Goal: Transaction & Acquisition: Purchase product/service

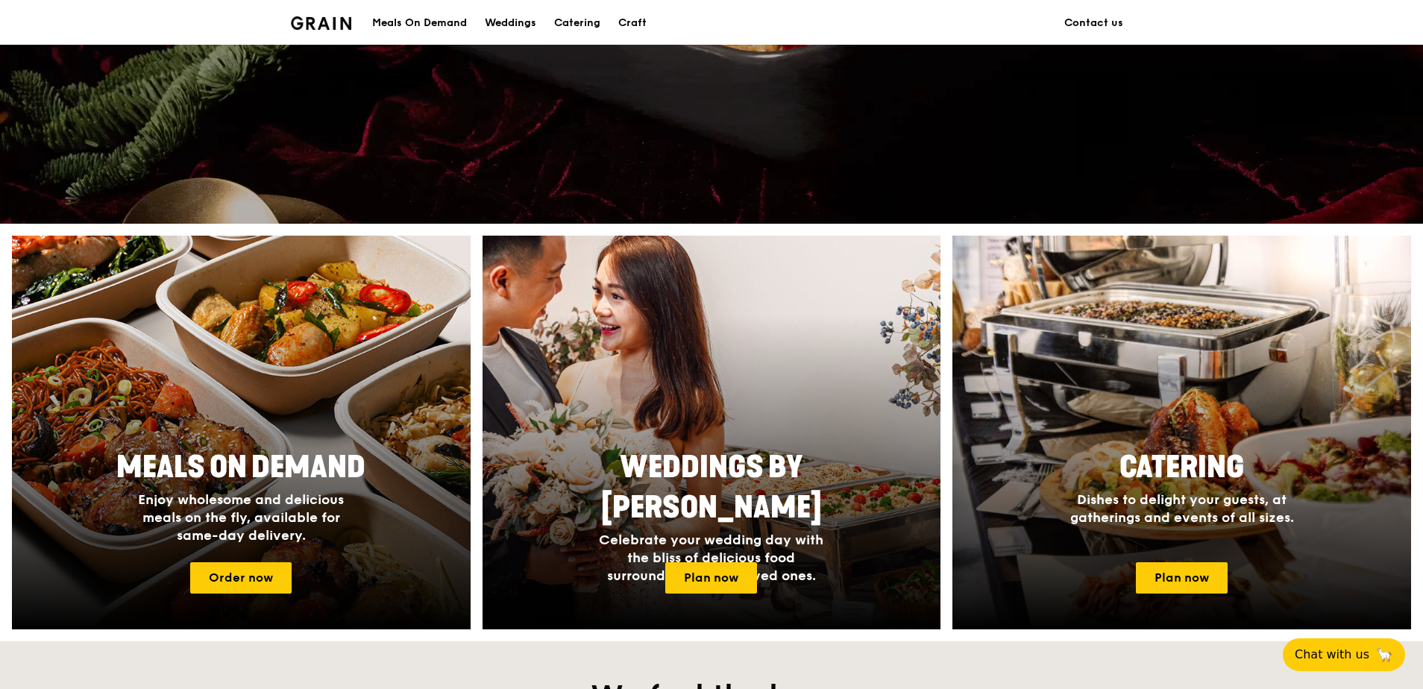
scroll to position [447, 0]
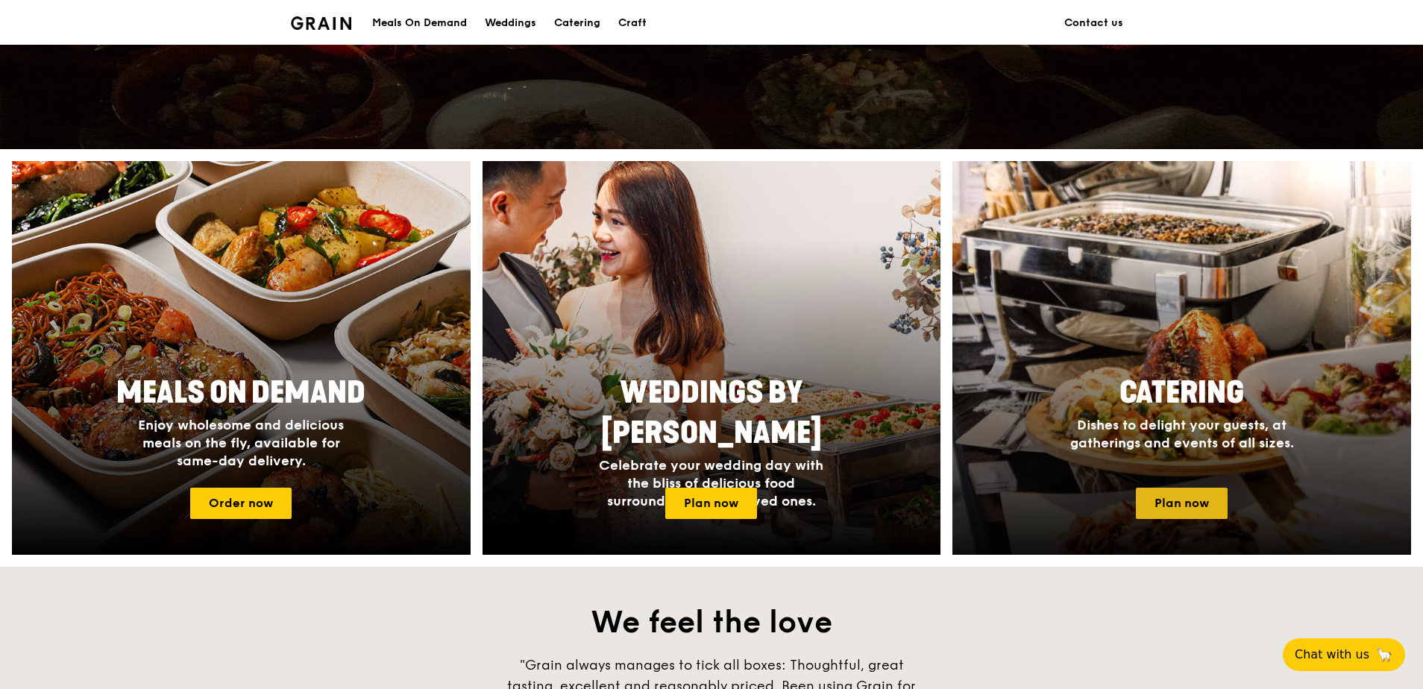
click at [1208, 503] on link "Plan now" at bounding box center [1182, 503] width 92 height 31
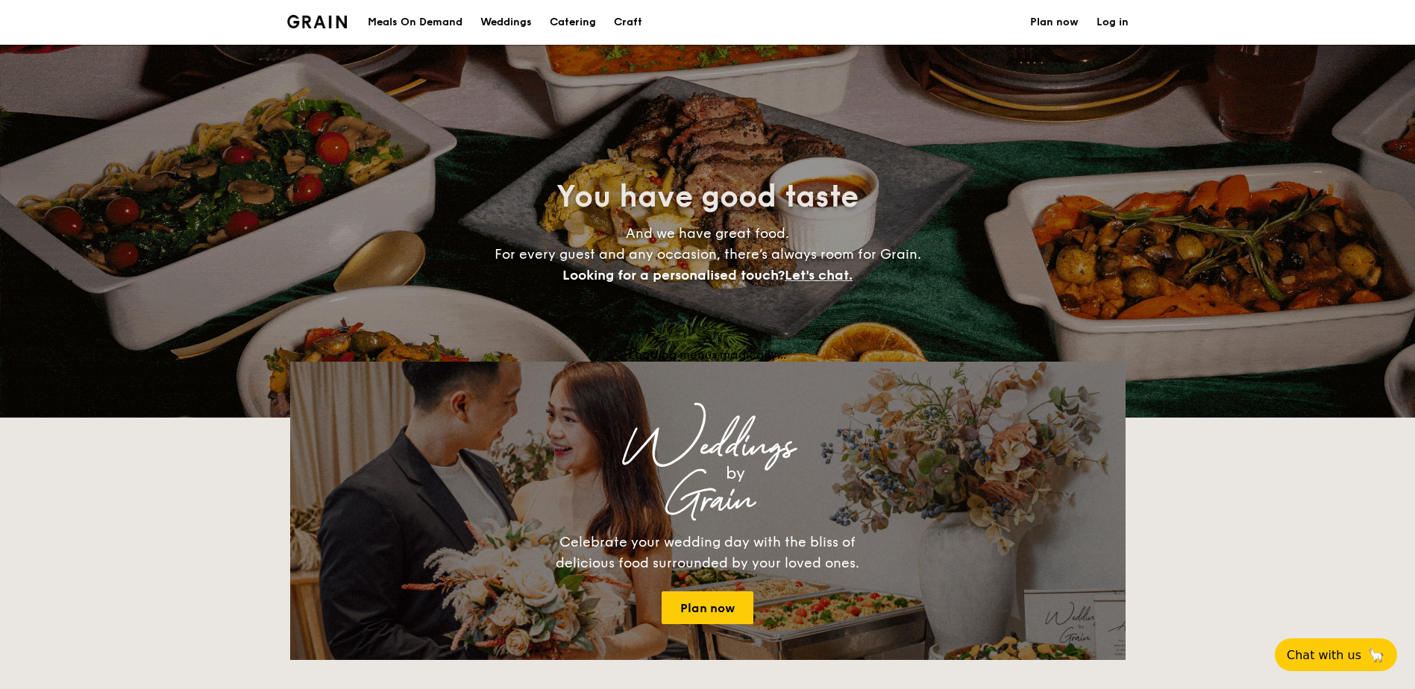
select select
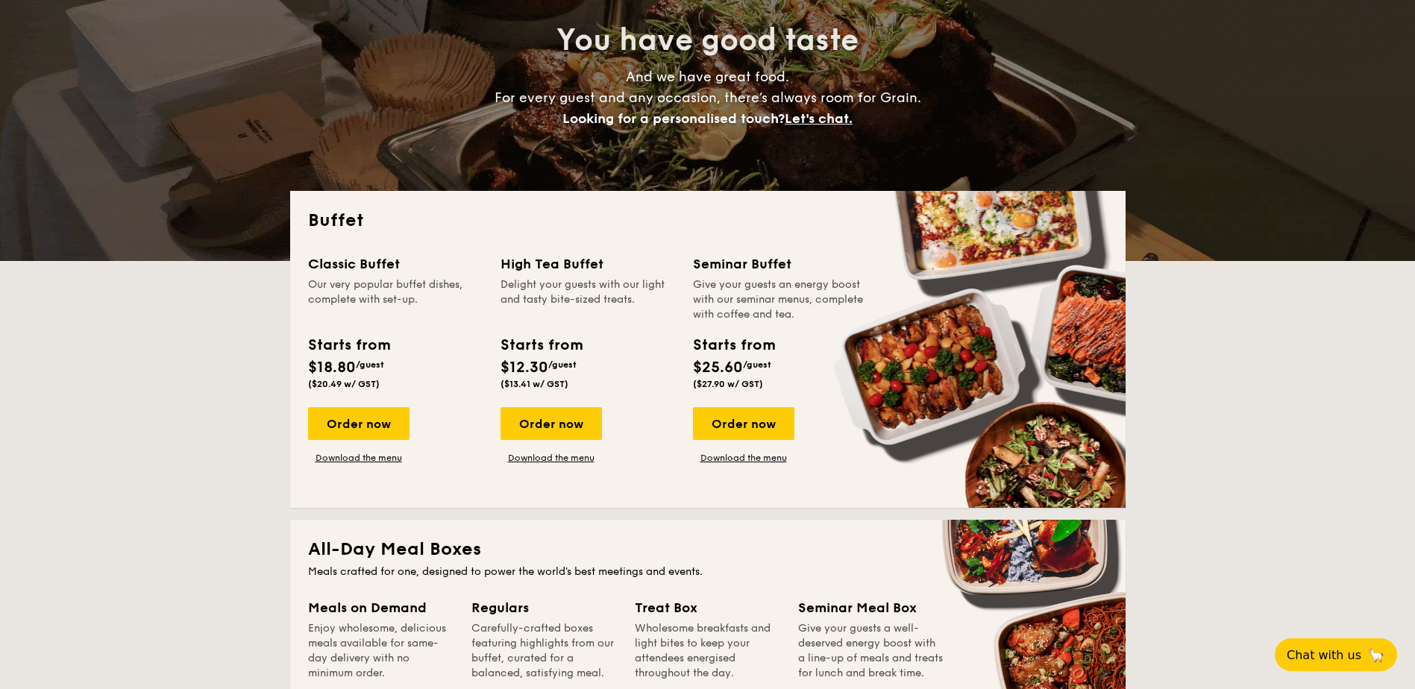
scroll to position [224, 0]
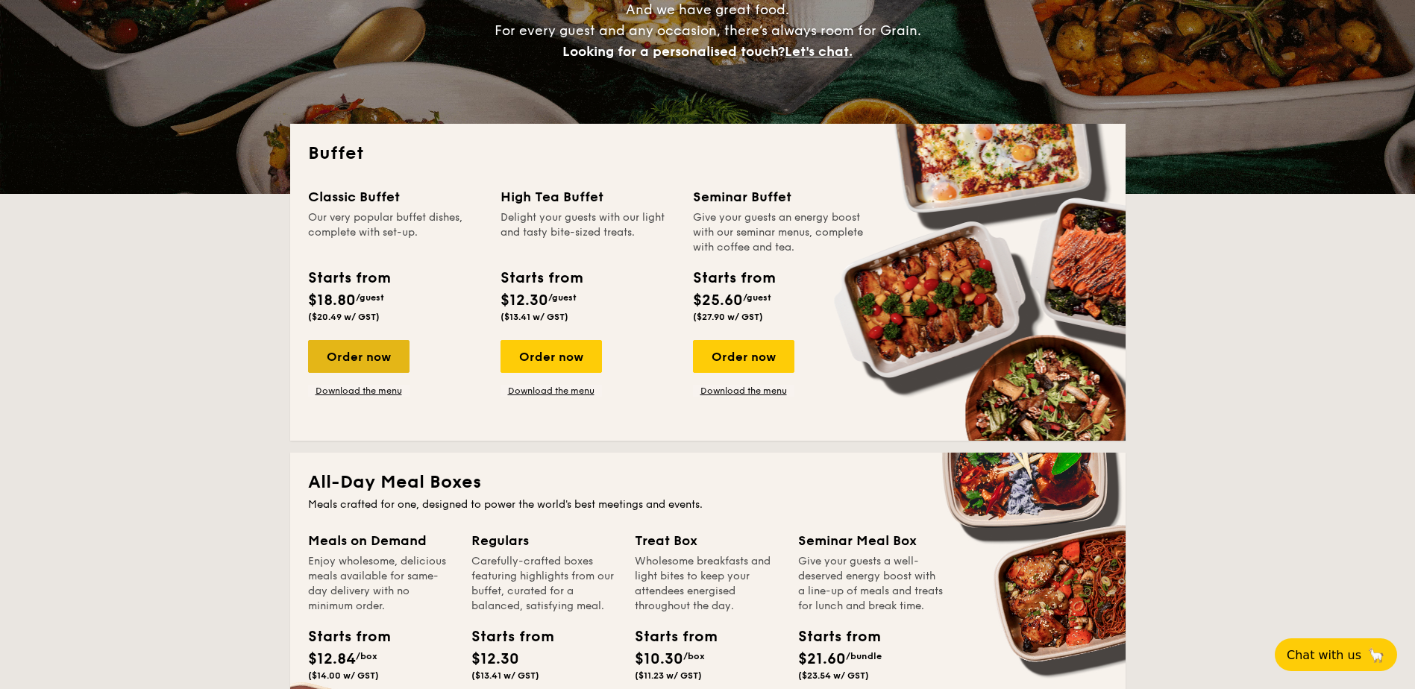
click at [369, 356] on div "Order now" at bounding box center [358, 356] width 101 height 33
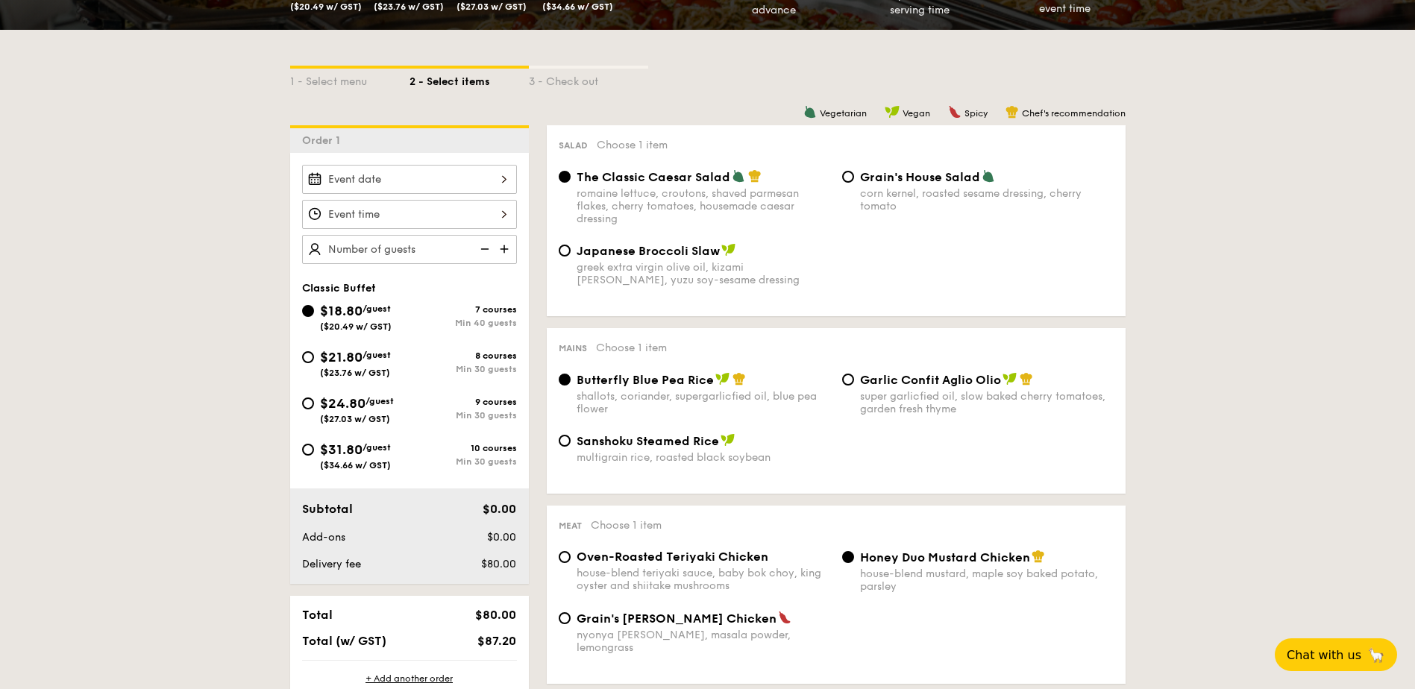
scroll to position [298, 0]
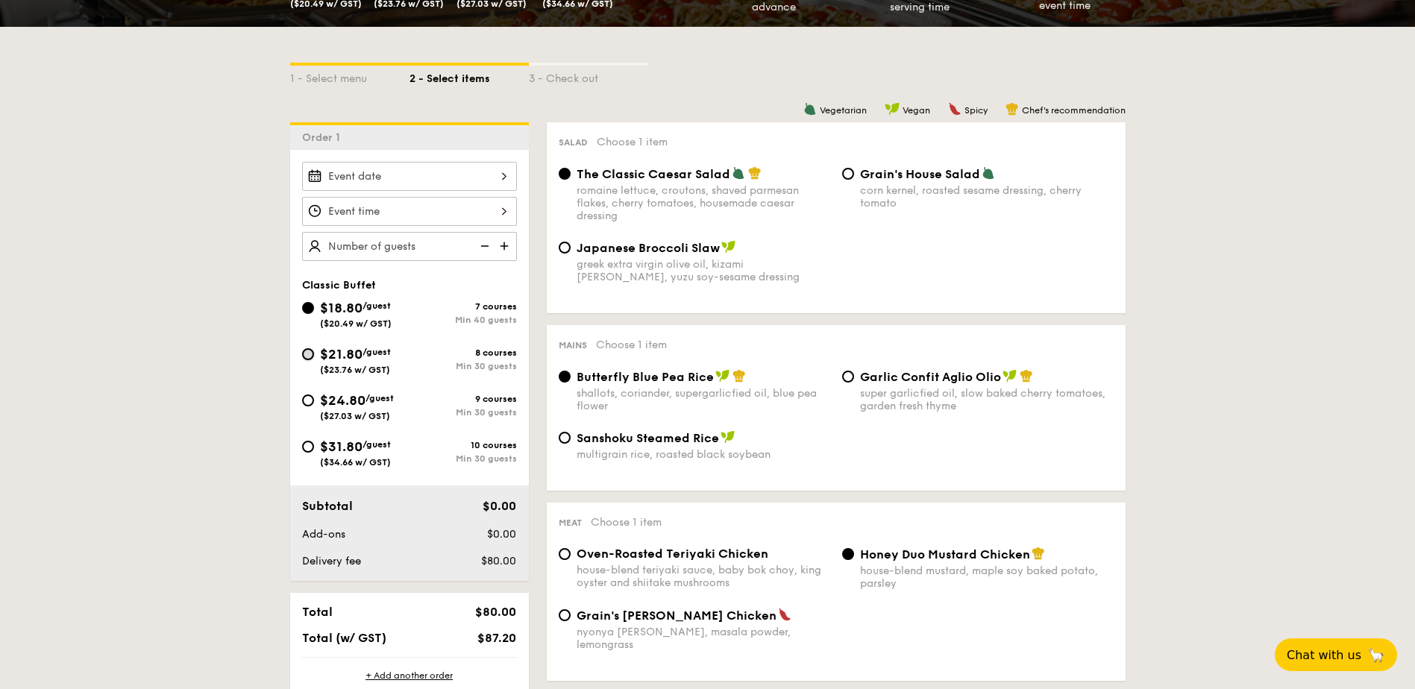
click at [309, 357] on input "$21.80 /guest ($23.76 w/ GST) 8 courses Min 30 guests" at bounding box center [308, 354] width 12 height 12
radio input "true"
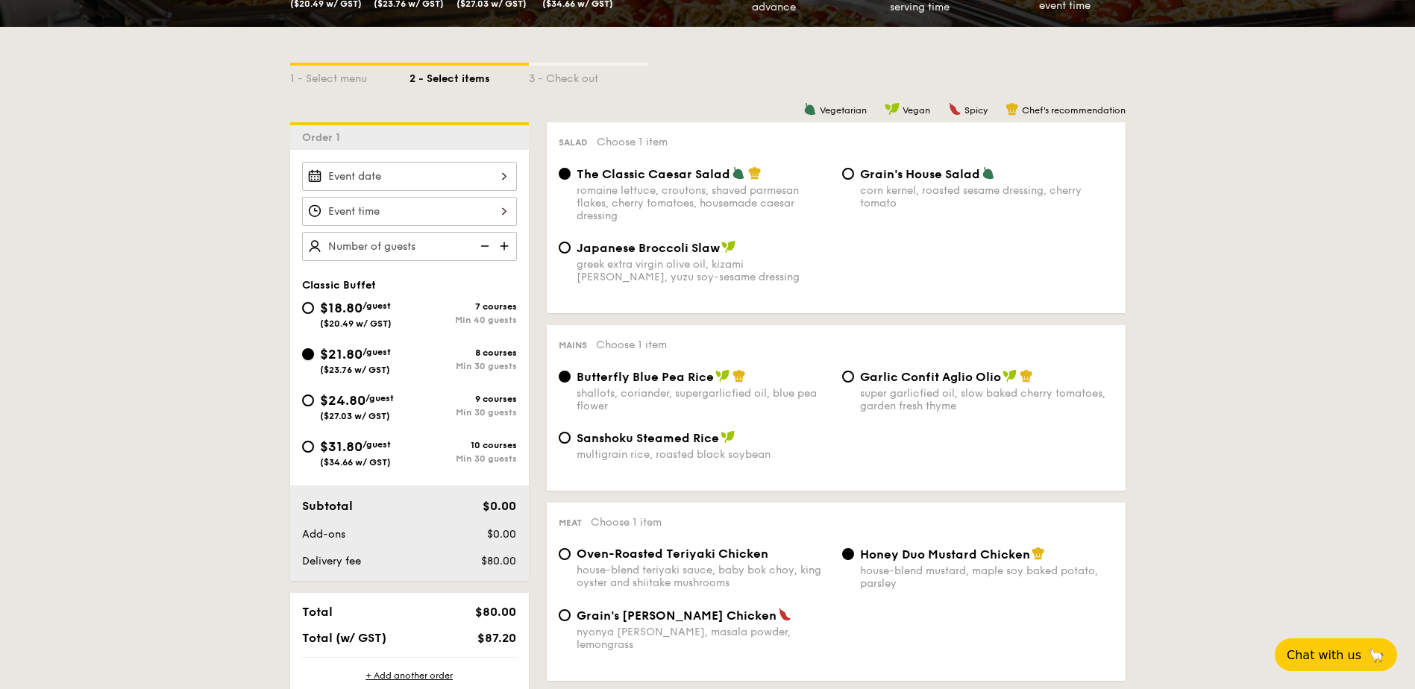
radio input "true"
